Goal: Navigation & Orientation: Find specific page/section

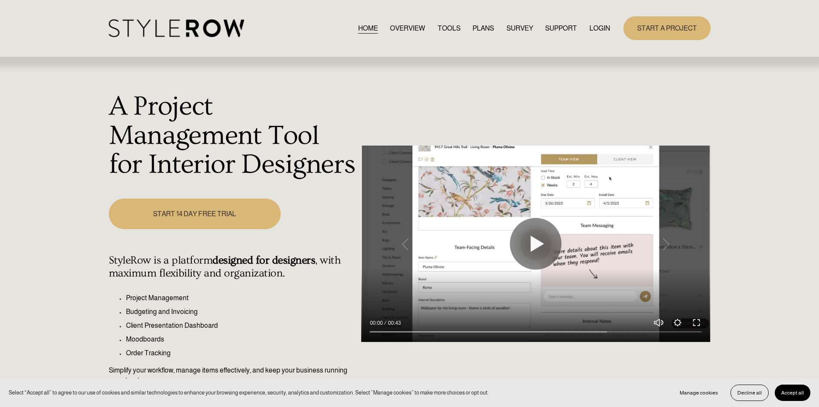
drag, startPoint x: 591, startPoint y: 29, endPoint x: 596, endPoint y: 31, distance: 5.2
click at [591, 29] on link "LOGIN" at bounding box center [600, 28] width 21 height 12
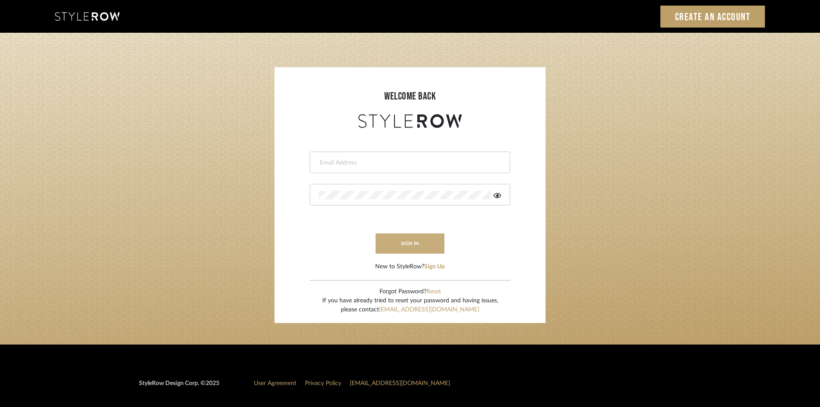
type input "[EMAIL_ADDRESS][DOMAIN_NAME]"
click at [392, 236] on button "sign in" at bounding box center [410, 243] width 69 height 20
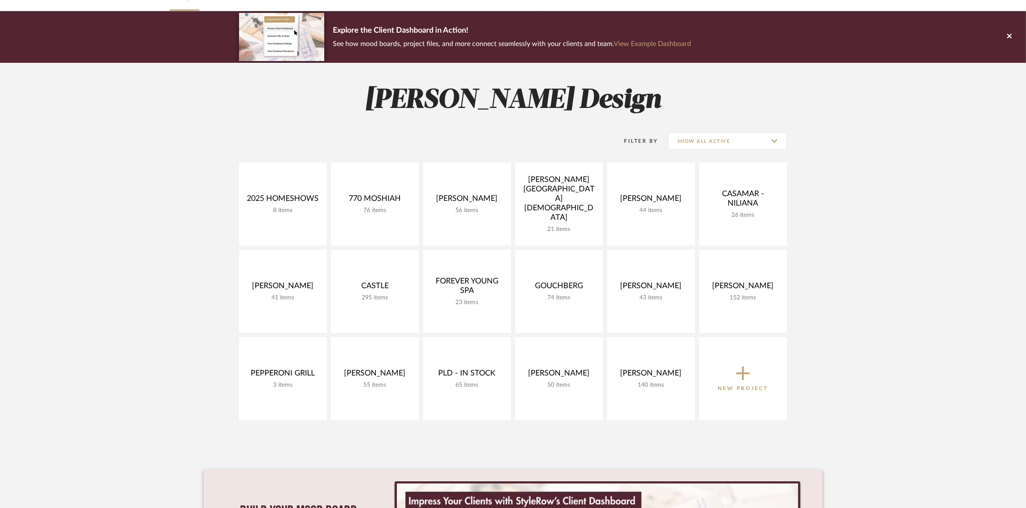
scroll to position [54, 0]
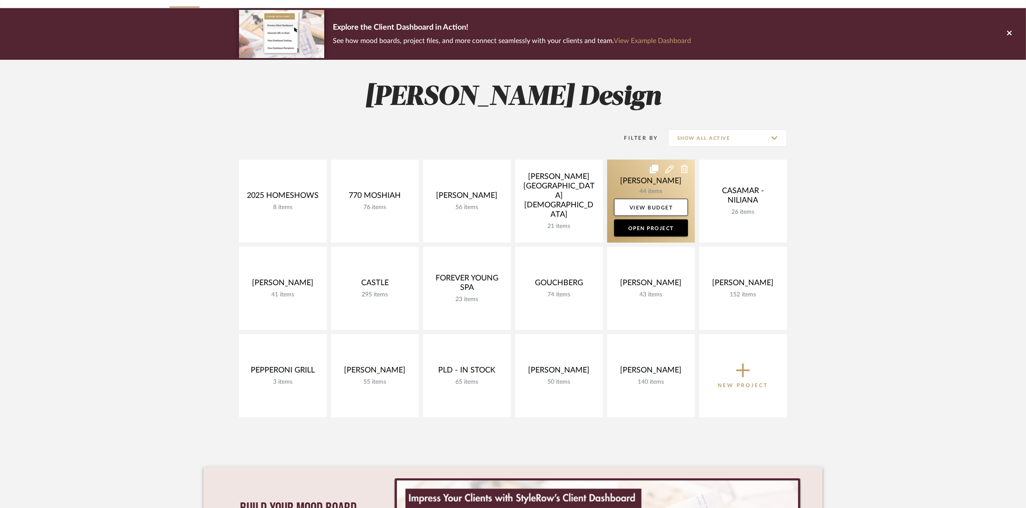
click at [638, 181] on link at bounding box center [651, 201] width 88 height 83
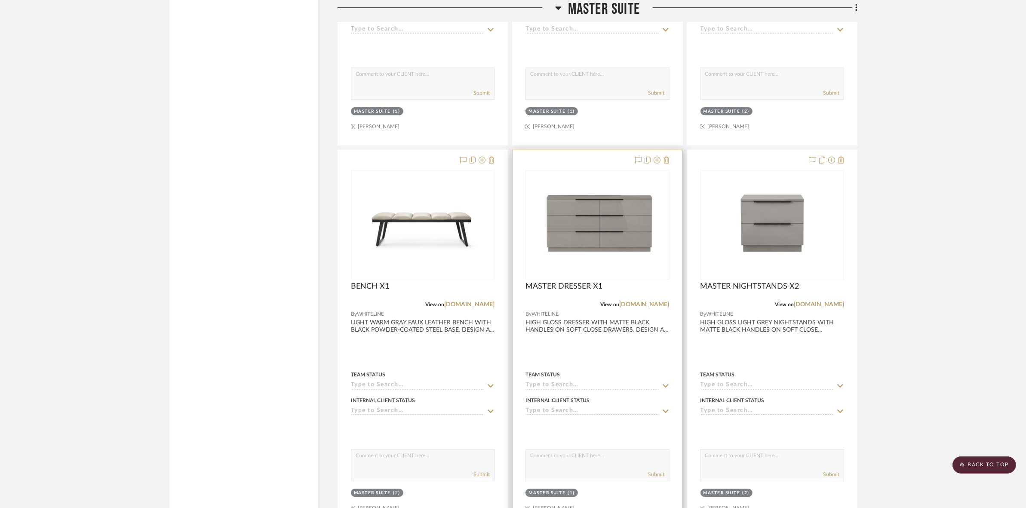
scroll to position [3334, 0]
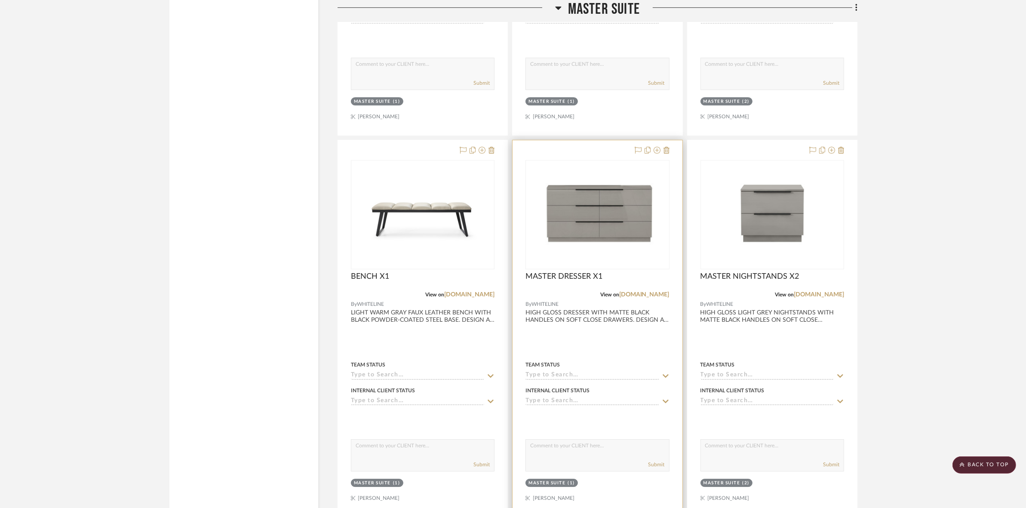
click at [603, 225] on img "0" at bounding box center [598, 214] width 142 height 102
